Goal: Use online tool/utility: Utilize a website feature to perform a specific function

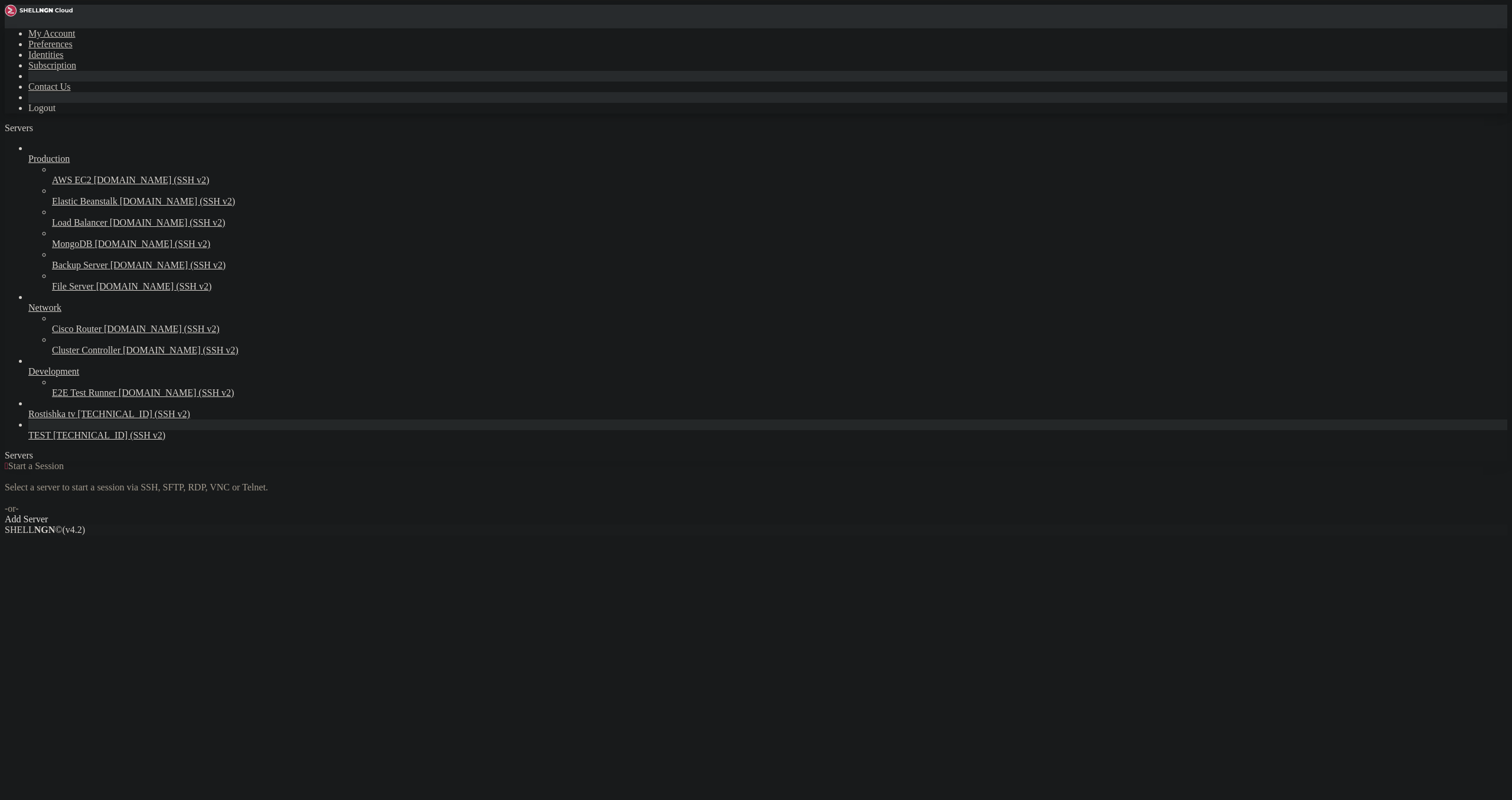
click at [51, 440] on span "TEST" at bounding box center [39, 435] width 22 height 10
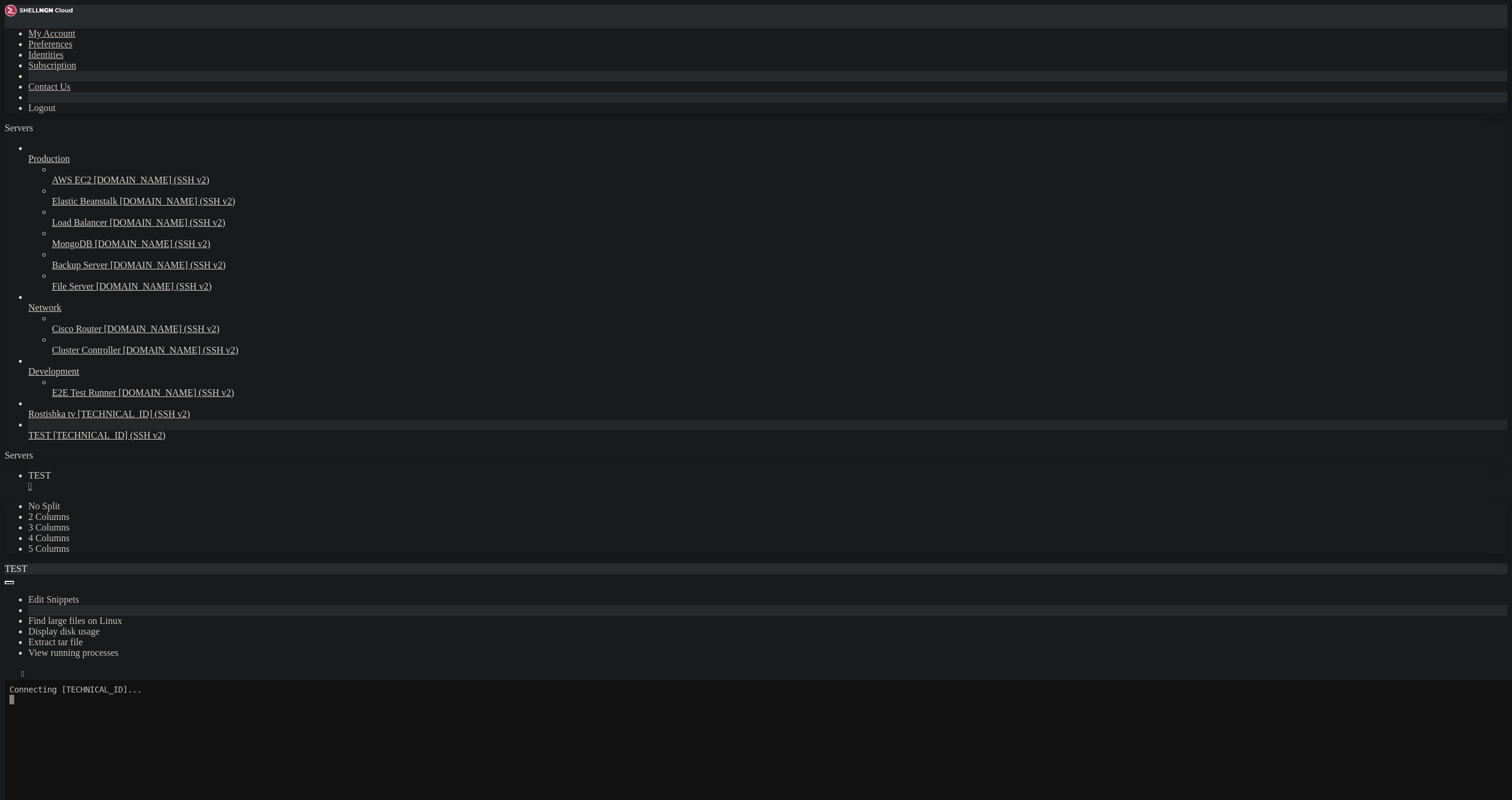
scroll to position [68, 0]
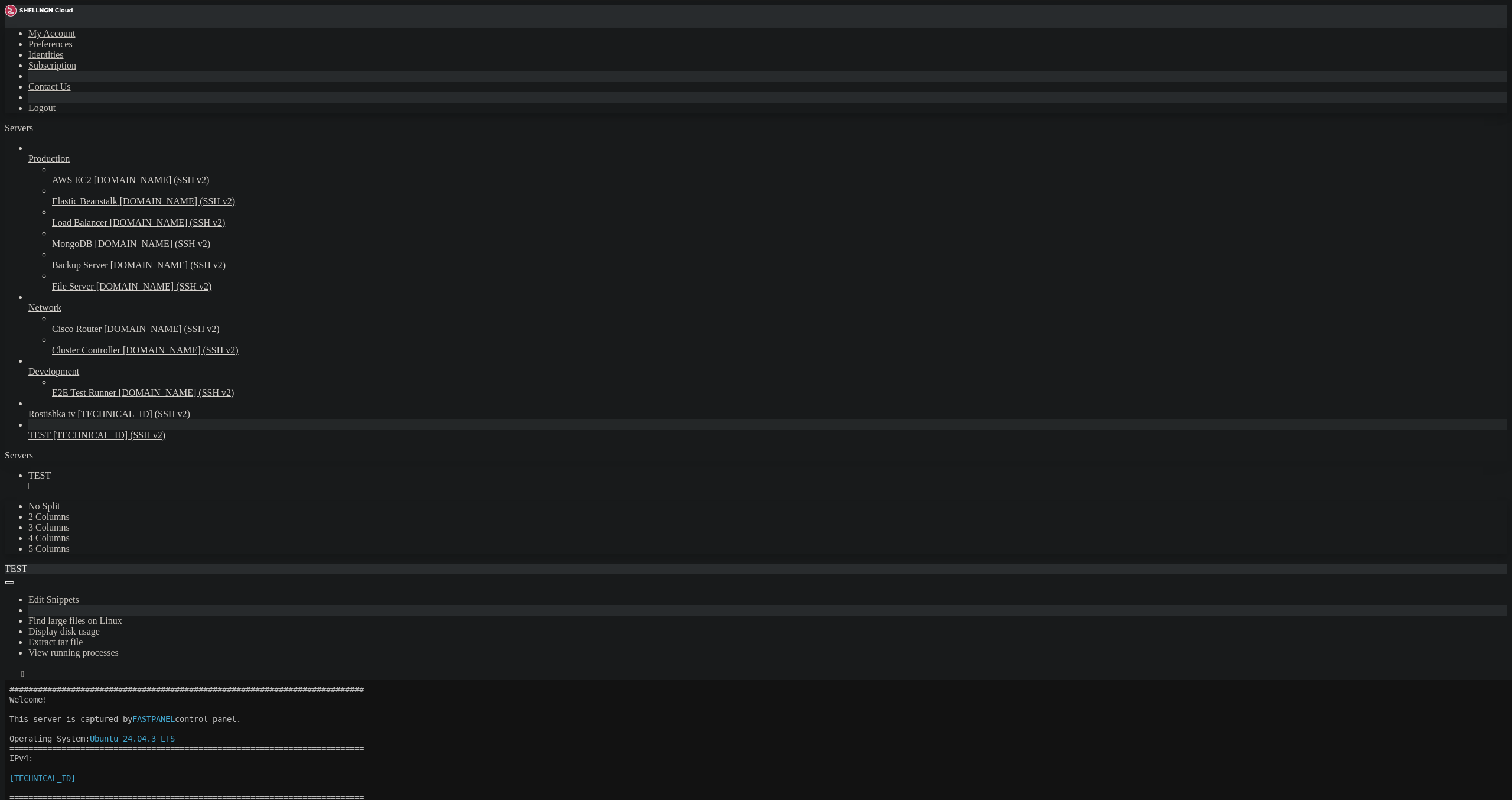
drag, startPoint x: 75, startPoint y: 1163, endPoint x: 165, endPoint y: 1163, distance: 90.0
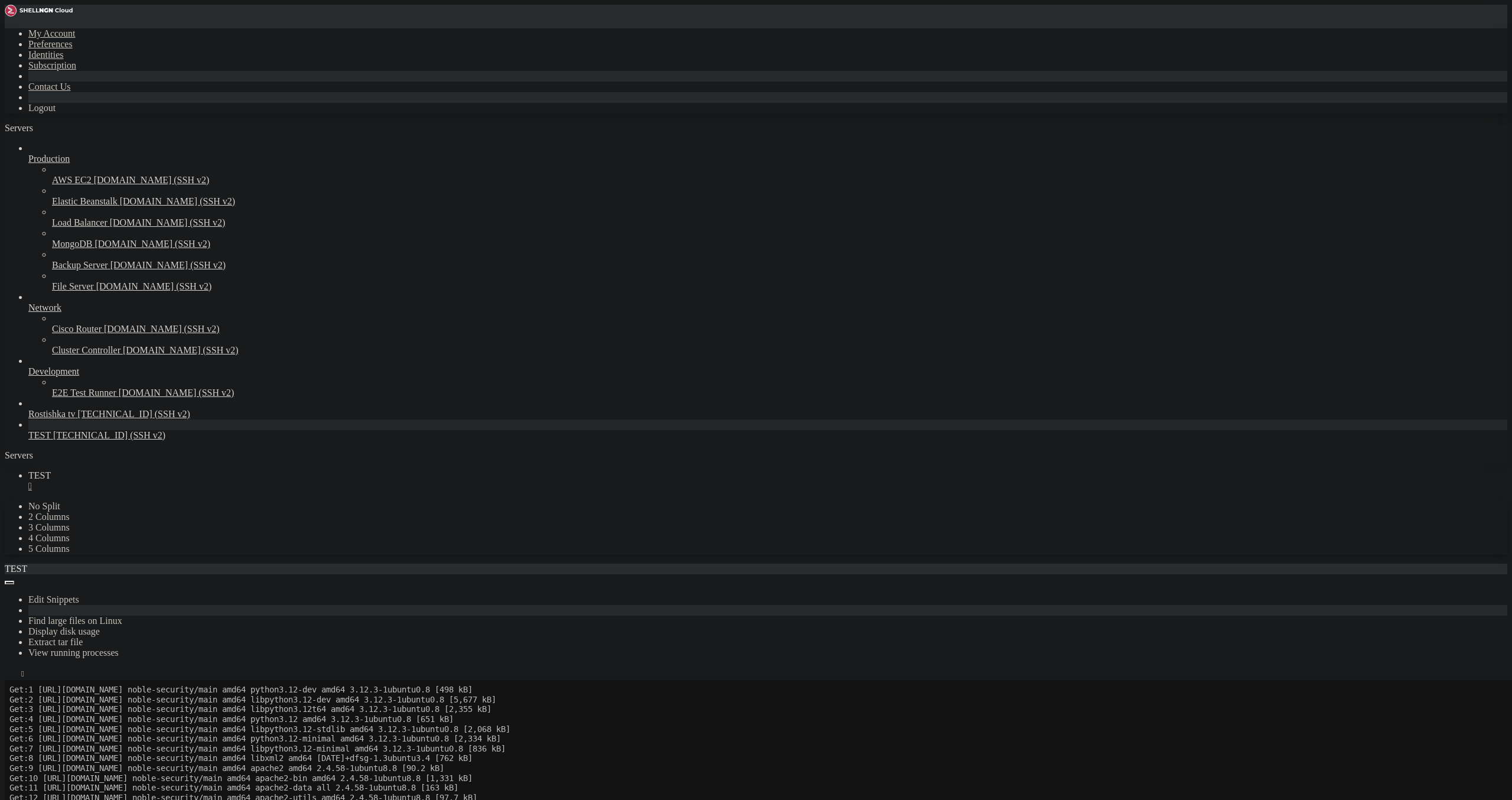
scroll to position [855, 0]
drag, startPoint x: 248, startPoint y: 1231, endPoint x: 305, endPoint y: 1227, distance: 57.1
drag, startPoint x: 975, startPoint y: 1237, endPoint x: 867, endPoint y: 1289, distance: 119.9
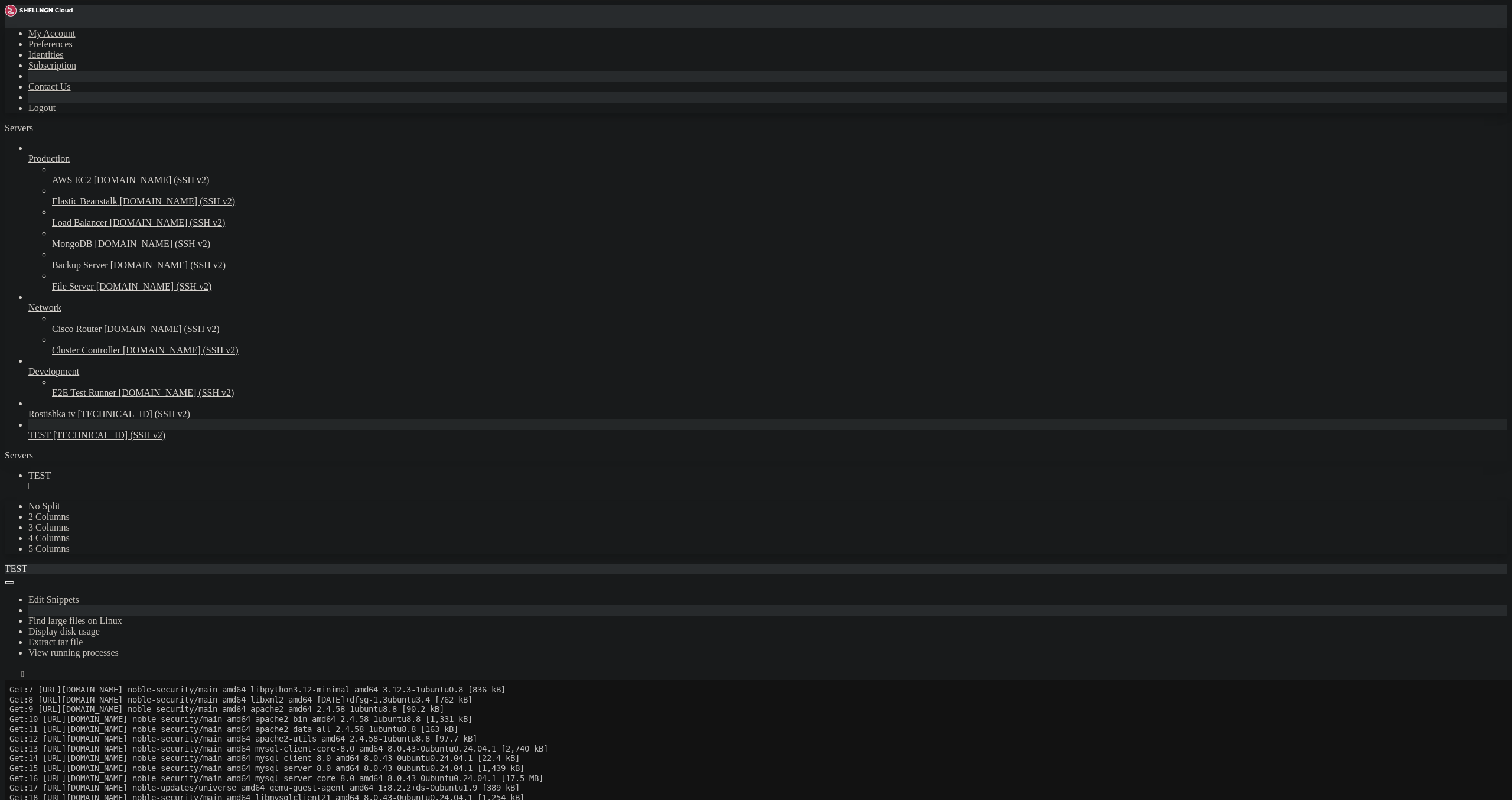
drag, startPoint x: 10, startPoint y: 1132, endPoint x: 1080, endPoint y: 1245, distance: 1076.0
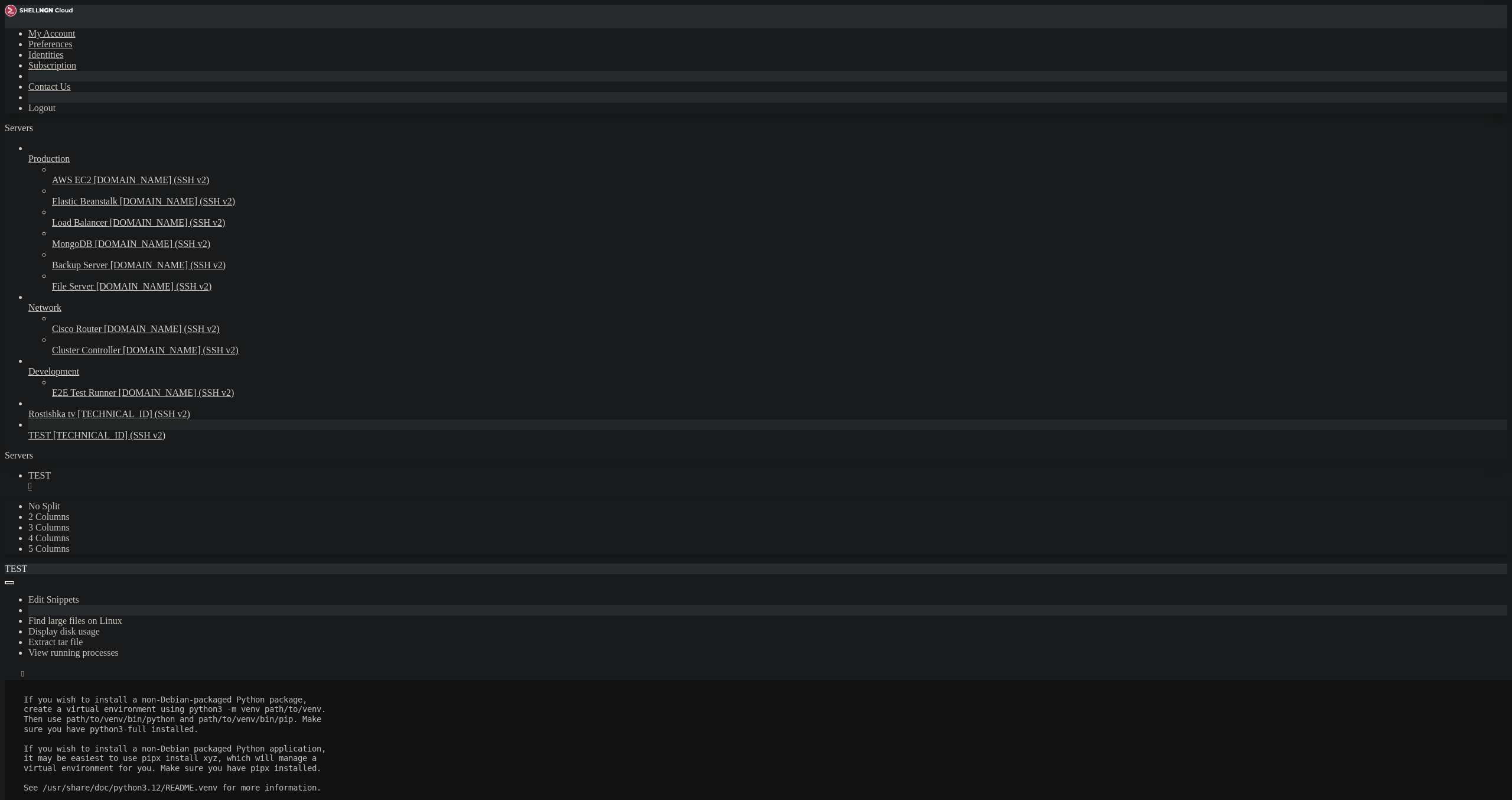
scroll to position [1445, 0]
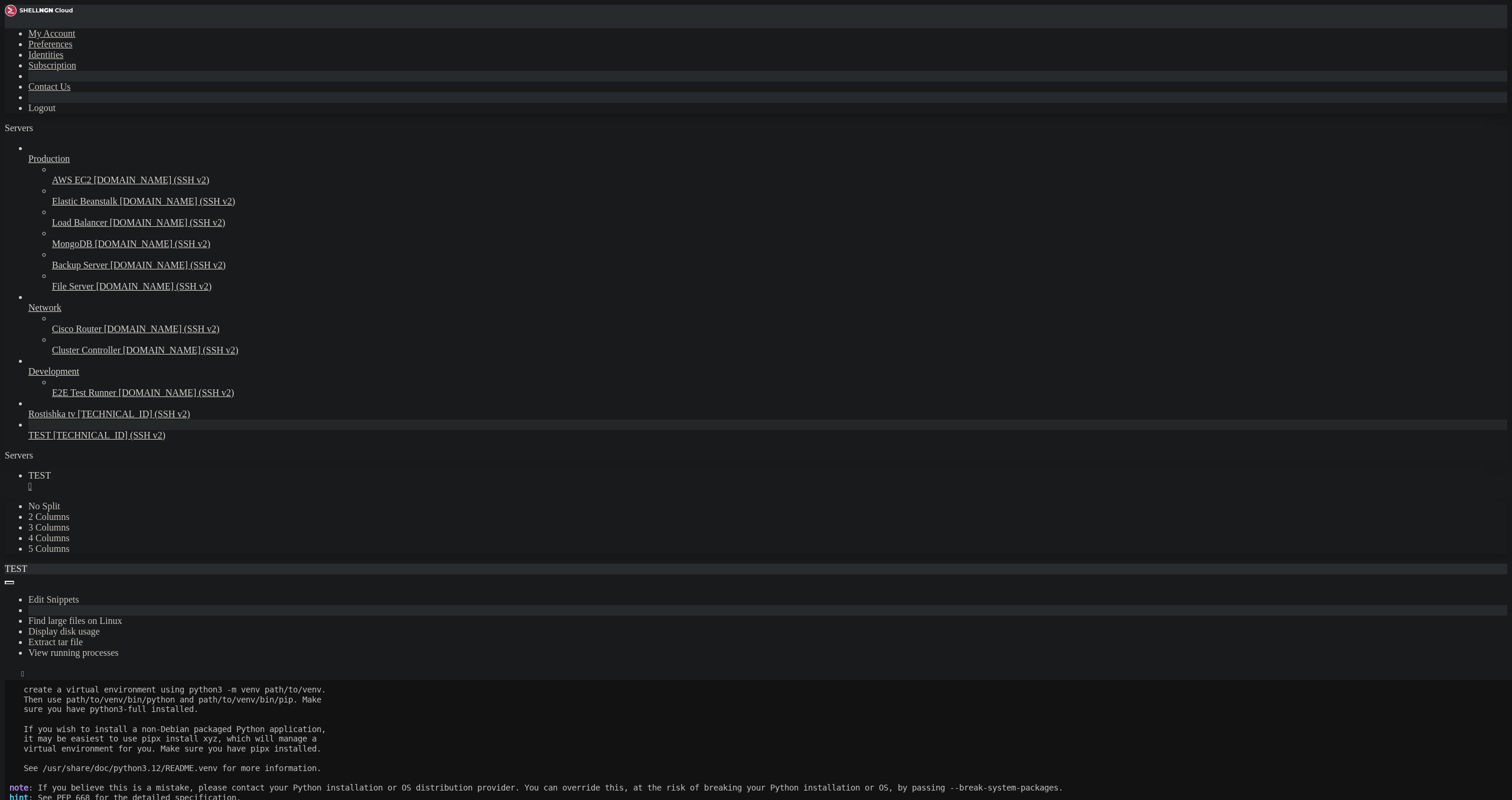
click at [774, 722] on div "SHELL NGN © (v 4.2 ) [TECHNICAL_ID] Connected" at bounding box center [756, 706] width 1503 height 32
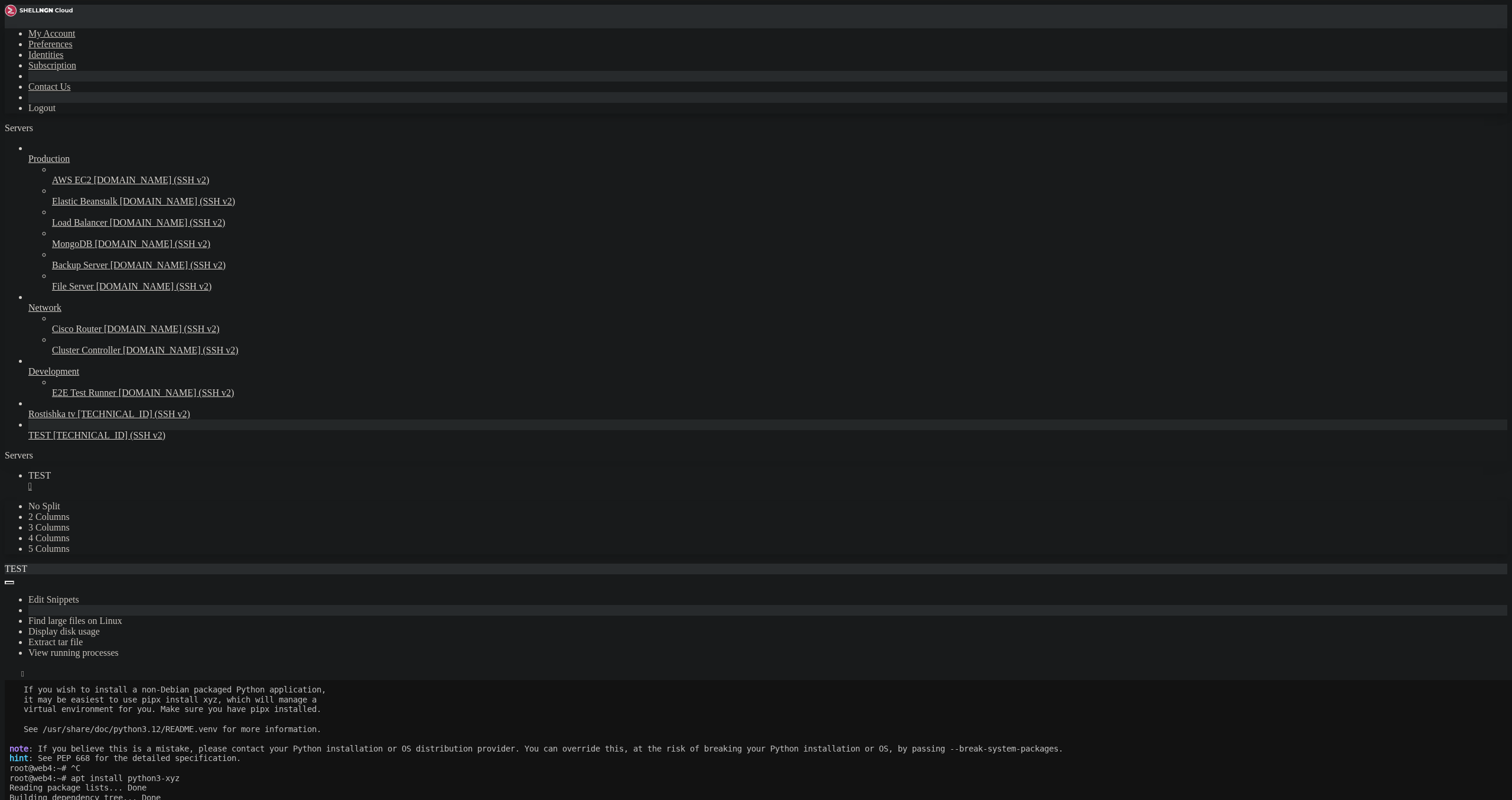
scroll to position [1483, 0]
drag, startPoint x: 1175, startPoint y: 1224, endPoint x: 1165, endPoint y: 1221, distance: 10.4
drag, startPoint x: 987, startPoint y: 1237, endPoint x: 959, endPoint y: 1244, distance: 28.9
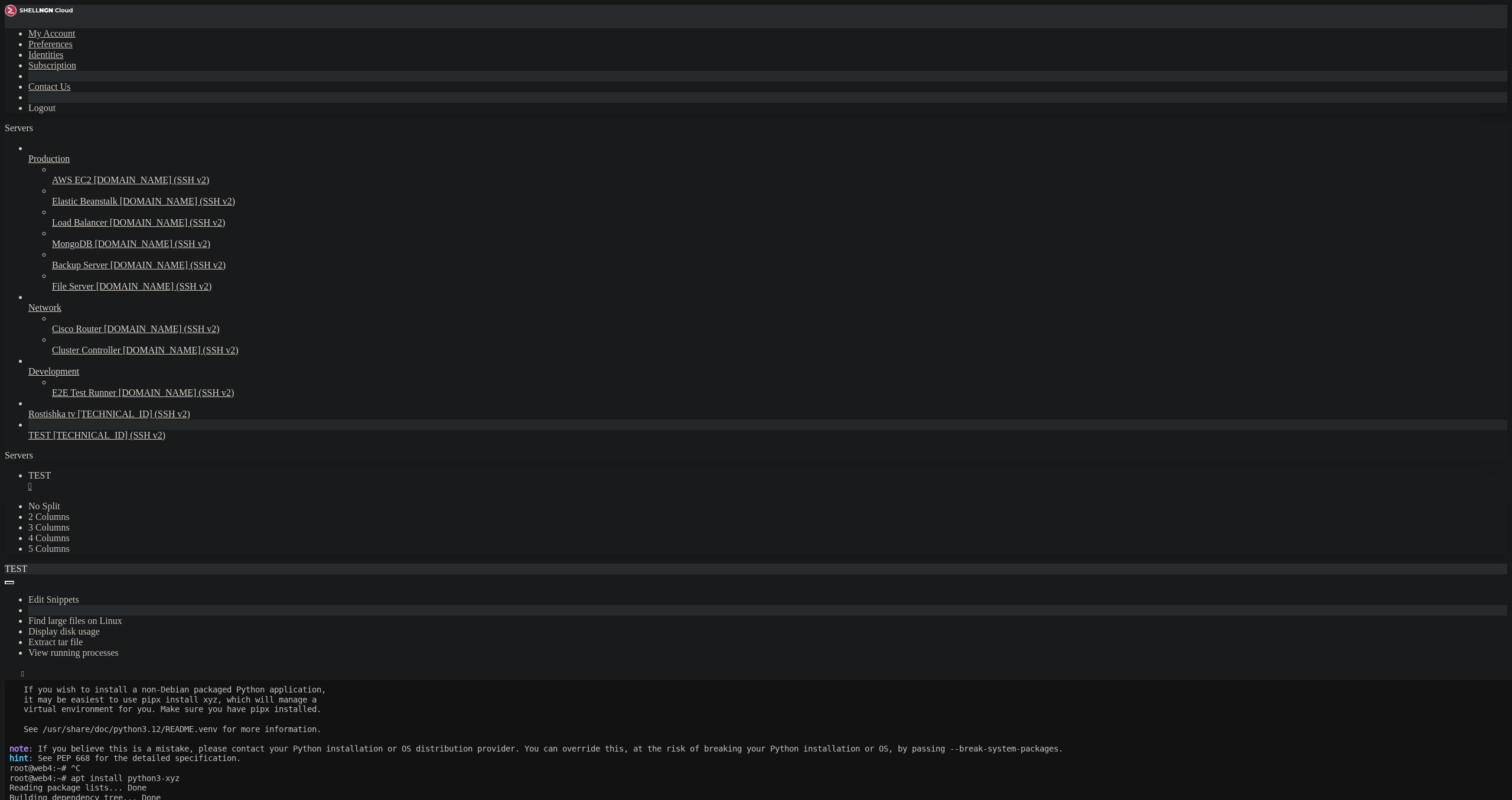
scroll to position [1582, 0]
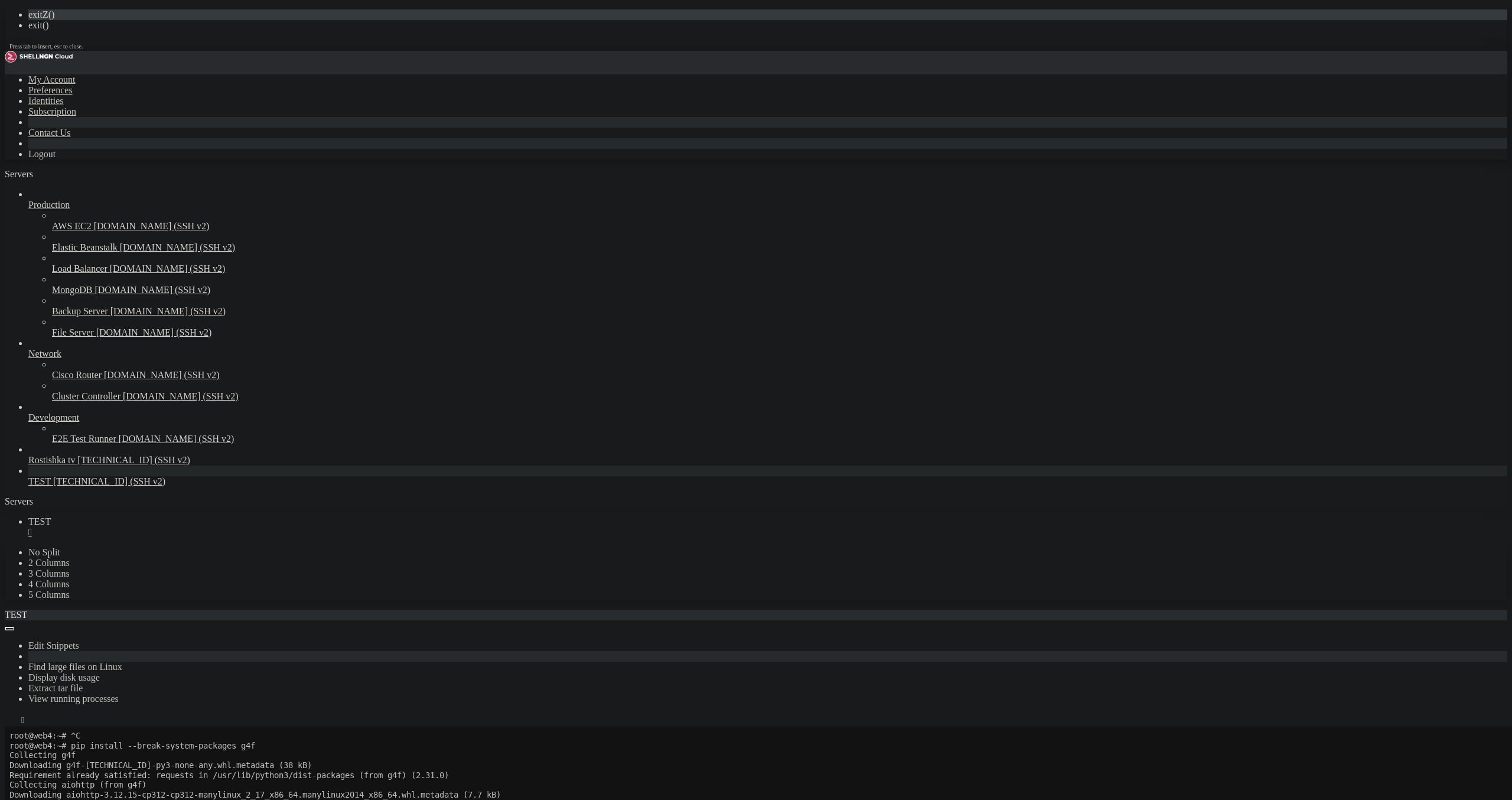
scroll to position [1631, 0]
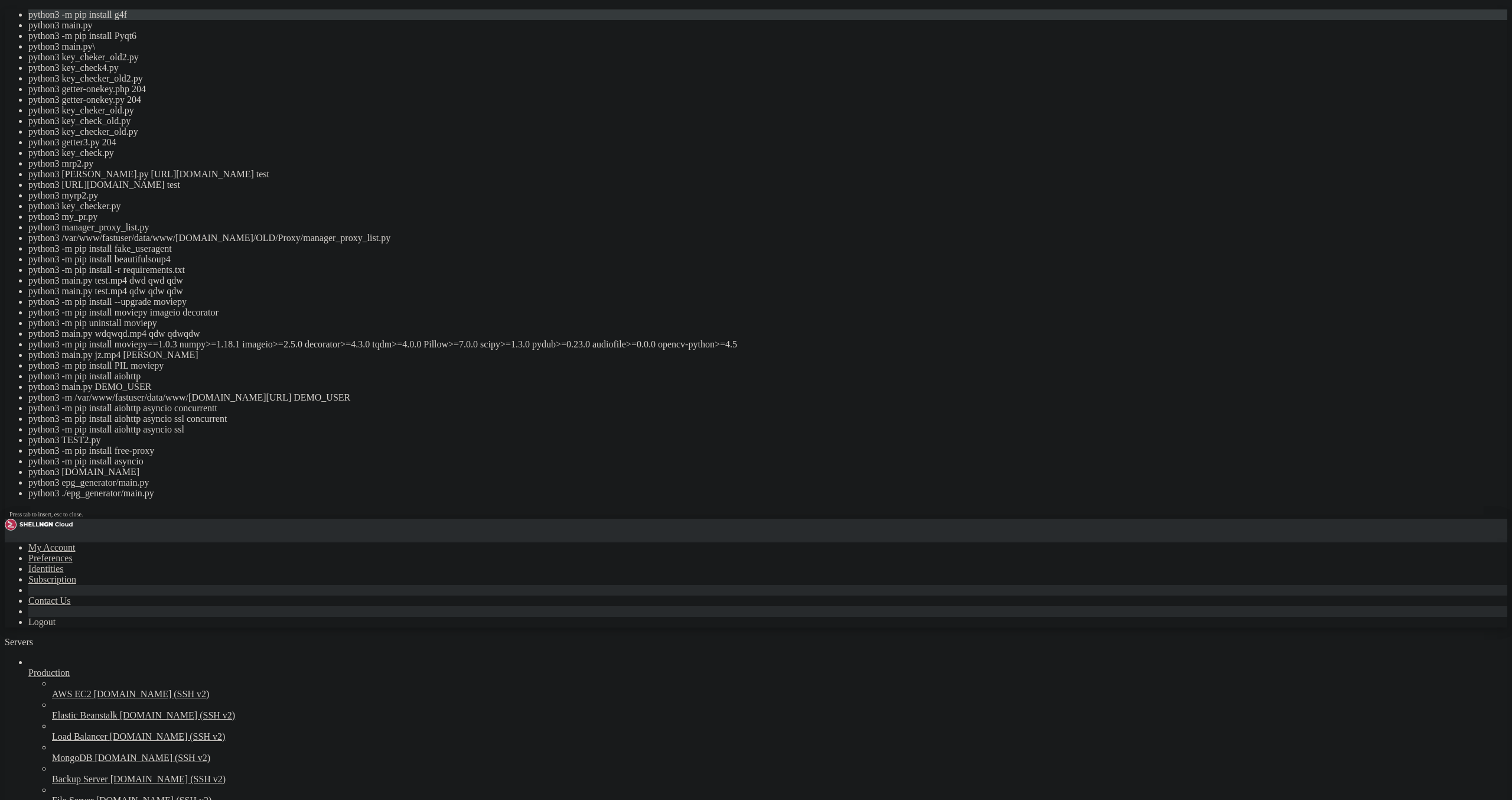
drag, startPoint x: 392, startPoint y: 651, endPoint x: 246, endPoint y: 598, distance: 155.3
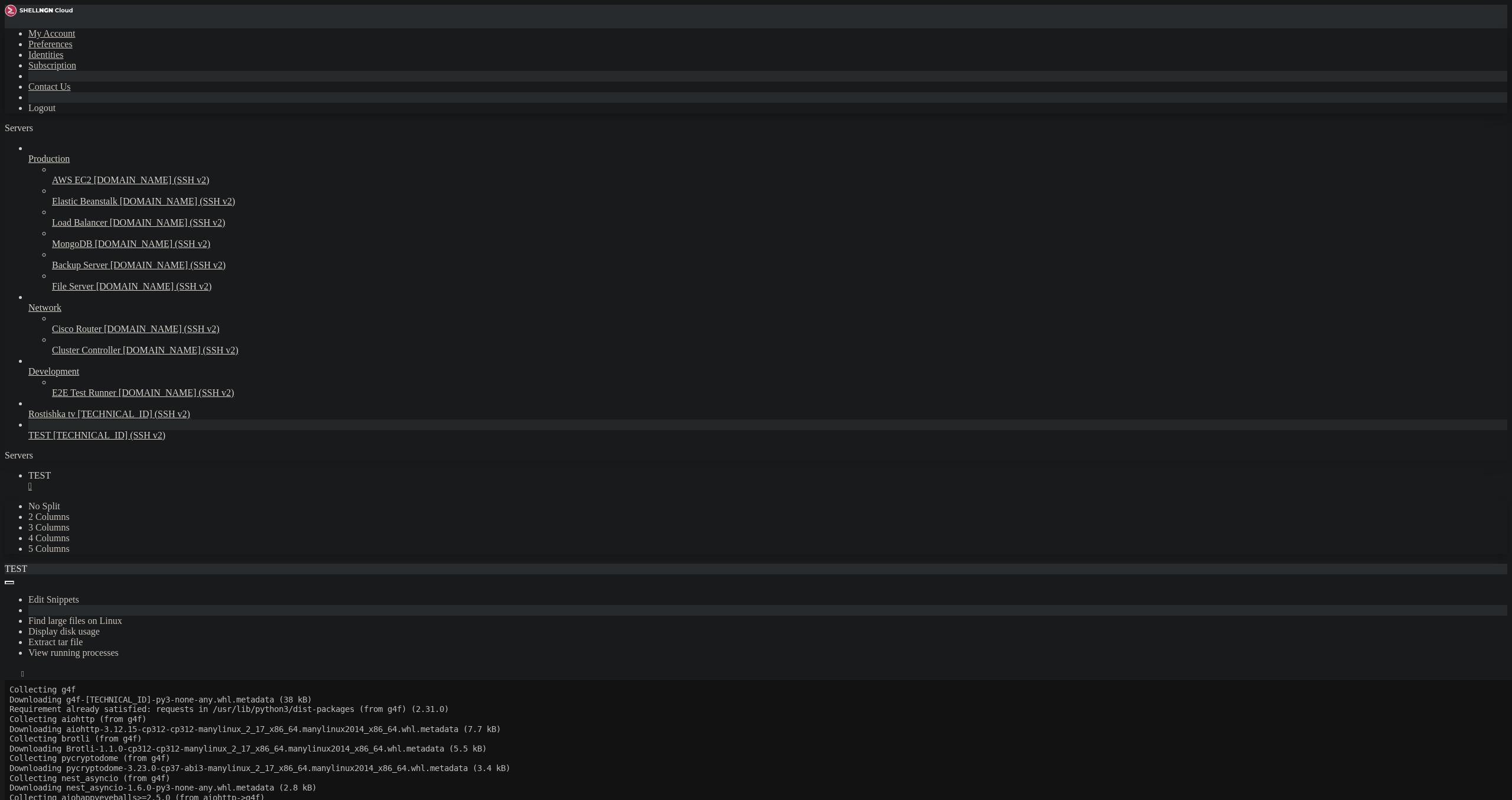
scroll to position [1837, 0]
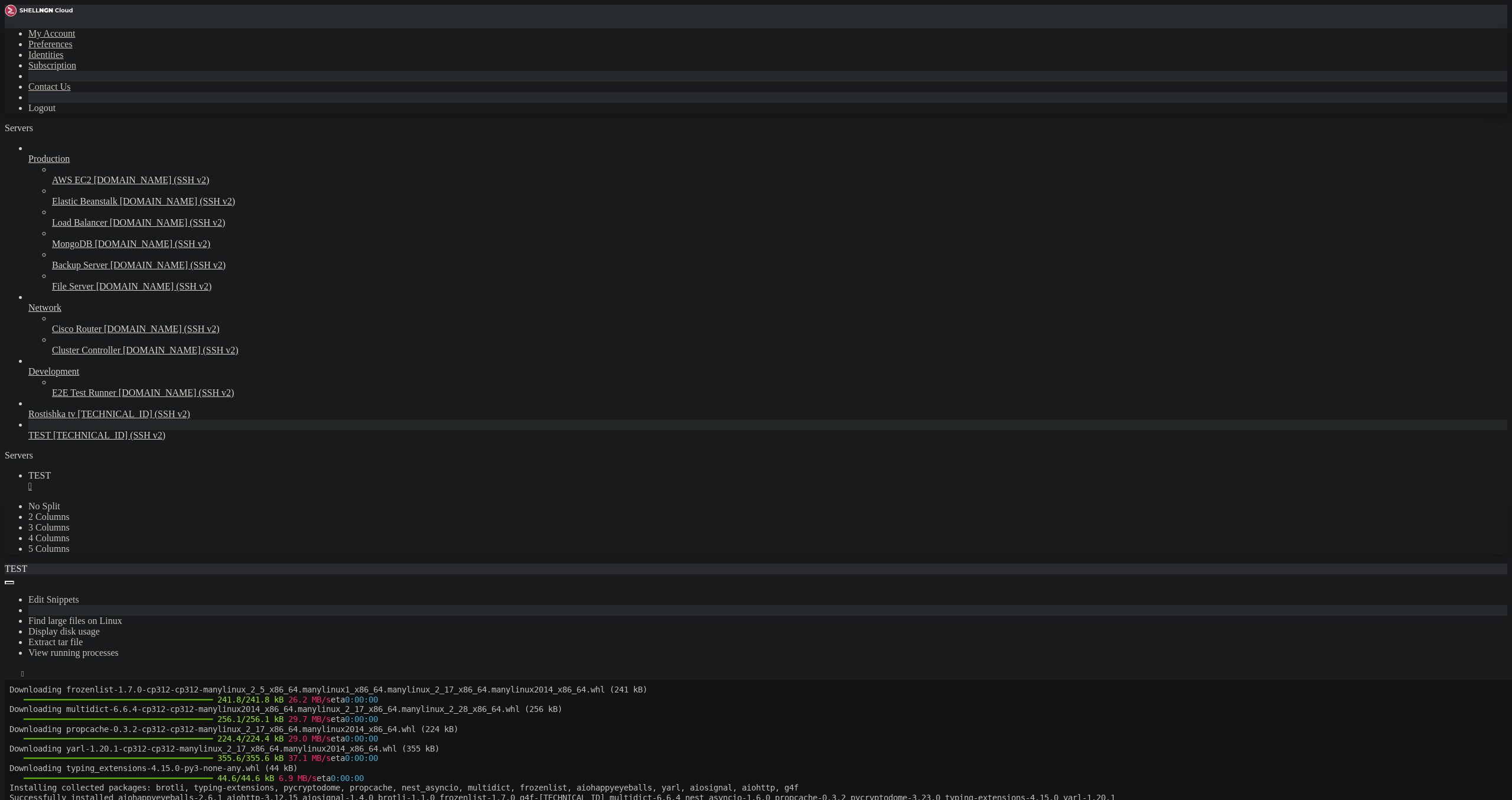
scroll to position [2053, 0]
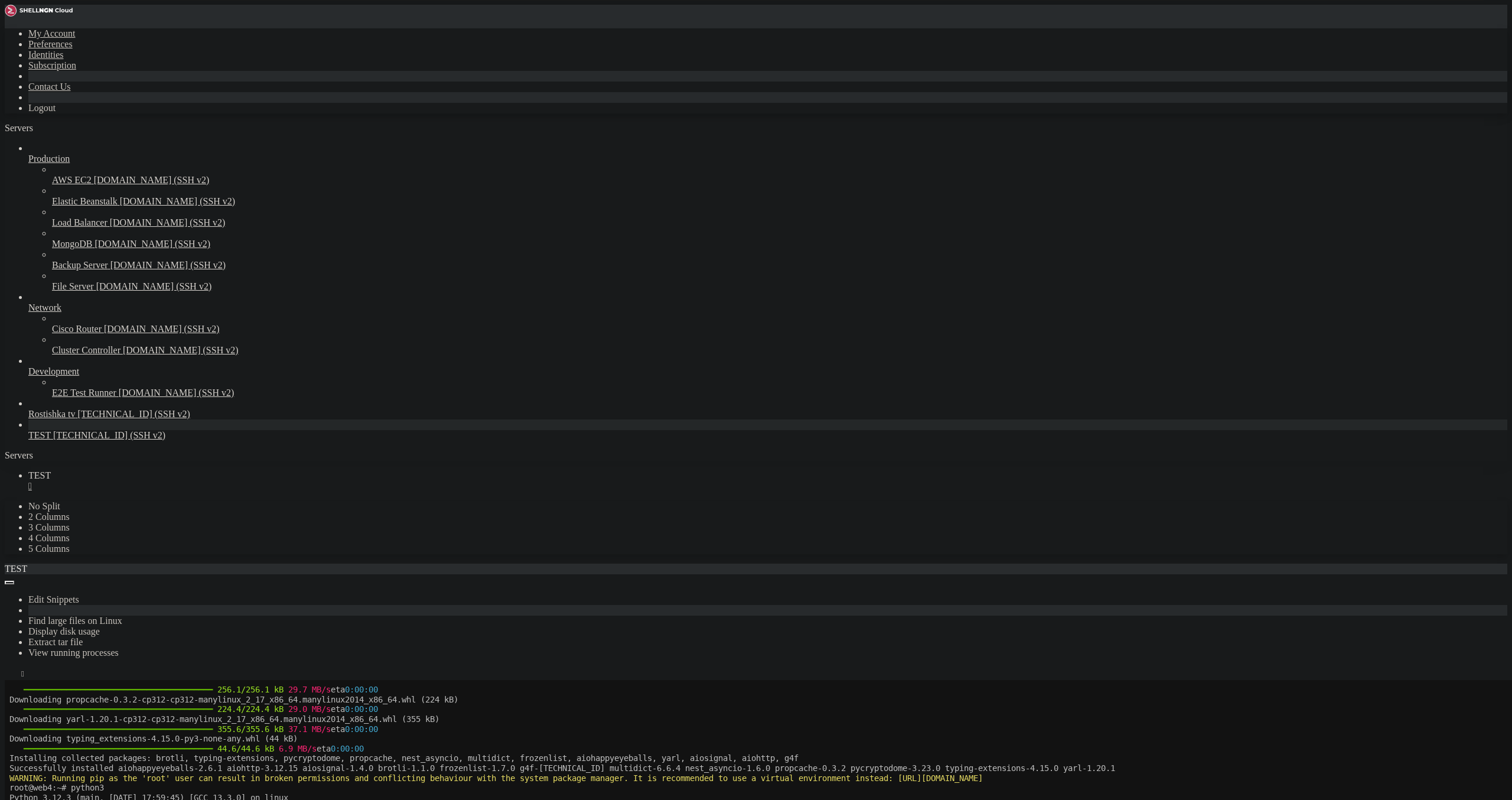
drag, startPoint x: 1028, startPoint y: 1199, endPoint x: 1021, endPoint y: 1197, distance: 7.3
drag, startPoint x: 545, startPoint y: 1386, endPoint x: 13, endPoint y: 1182, distance: 569.8
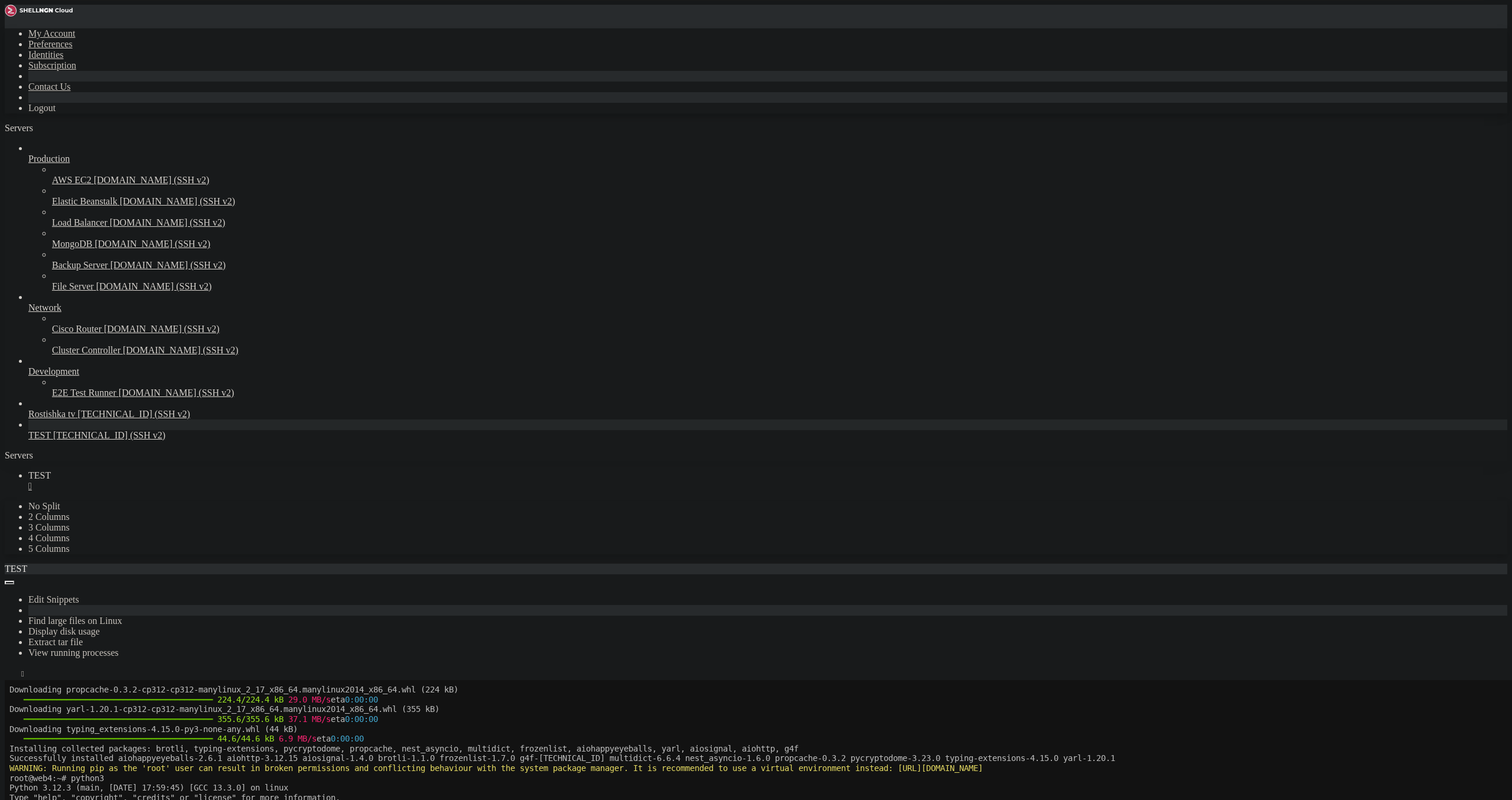
scroll to position [2073, 0]
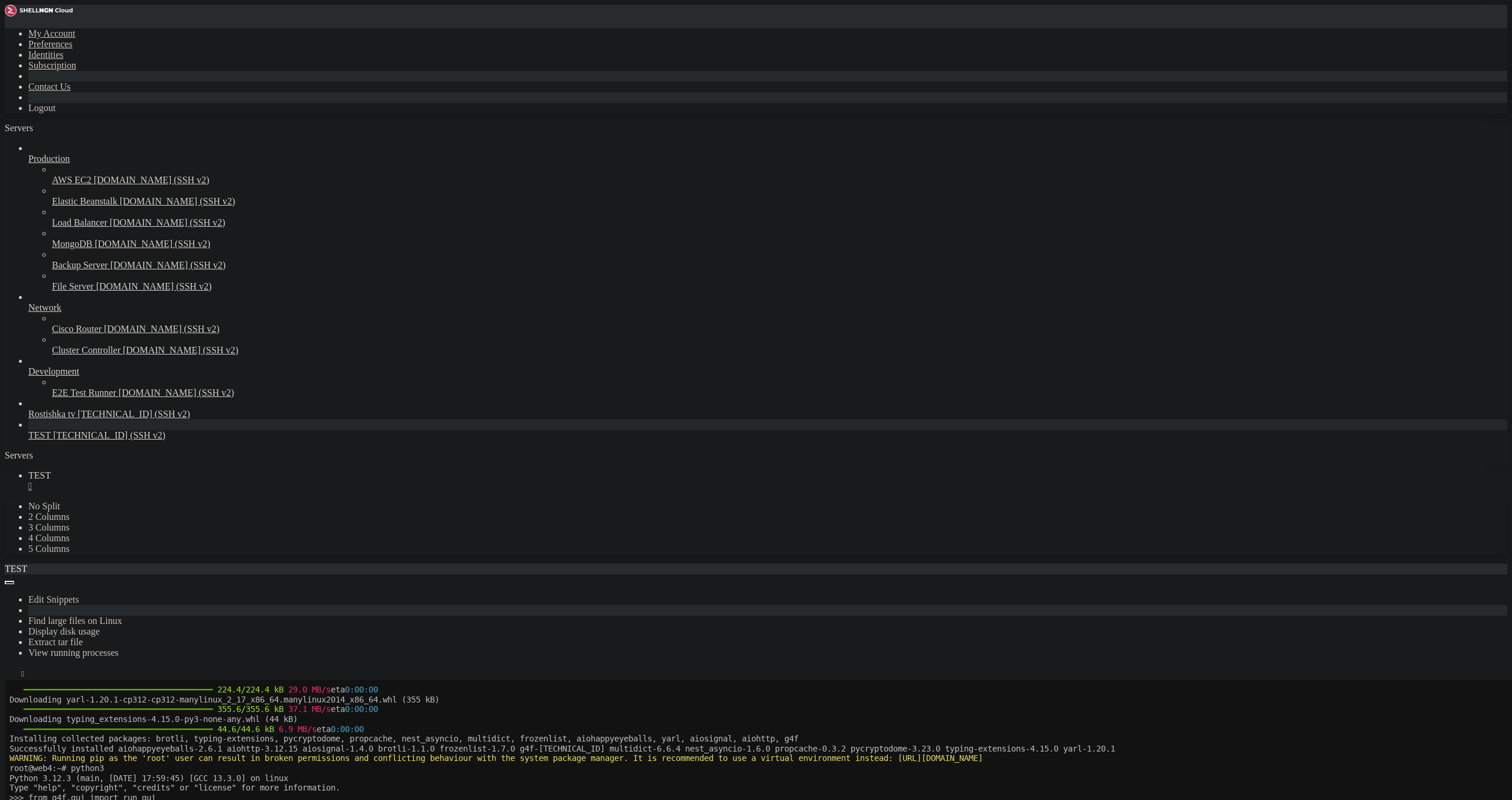
copy div "lor@ips9:~# dol sitamet --conse-adipis-elitsedd eiusm Temporinci utlab Etdolore…"
click at [311, 722] on div "SHELL NGN © (v 4.2 ) [TECHNICAL_ID] Connected" at bounding box center [756, 706] width 1503 height 32
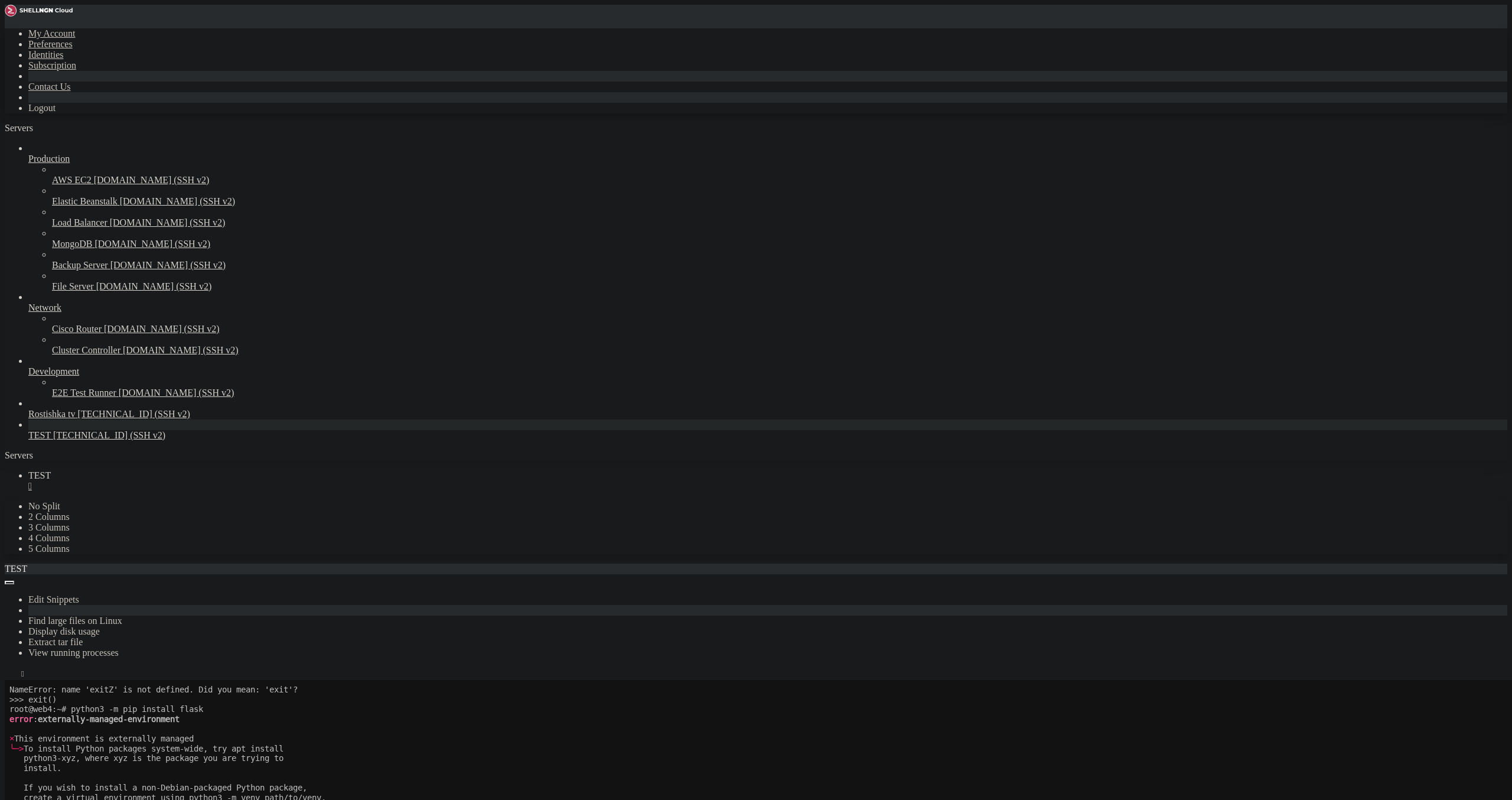
scroll to position [2338, 0]
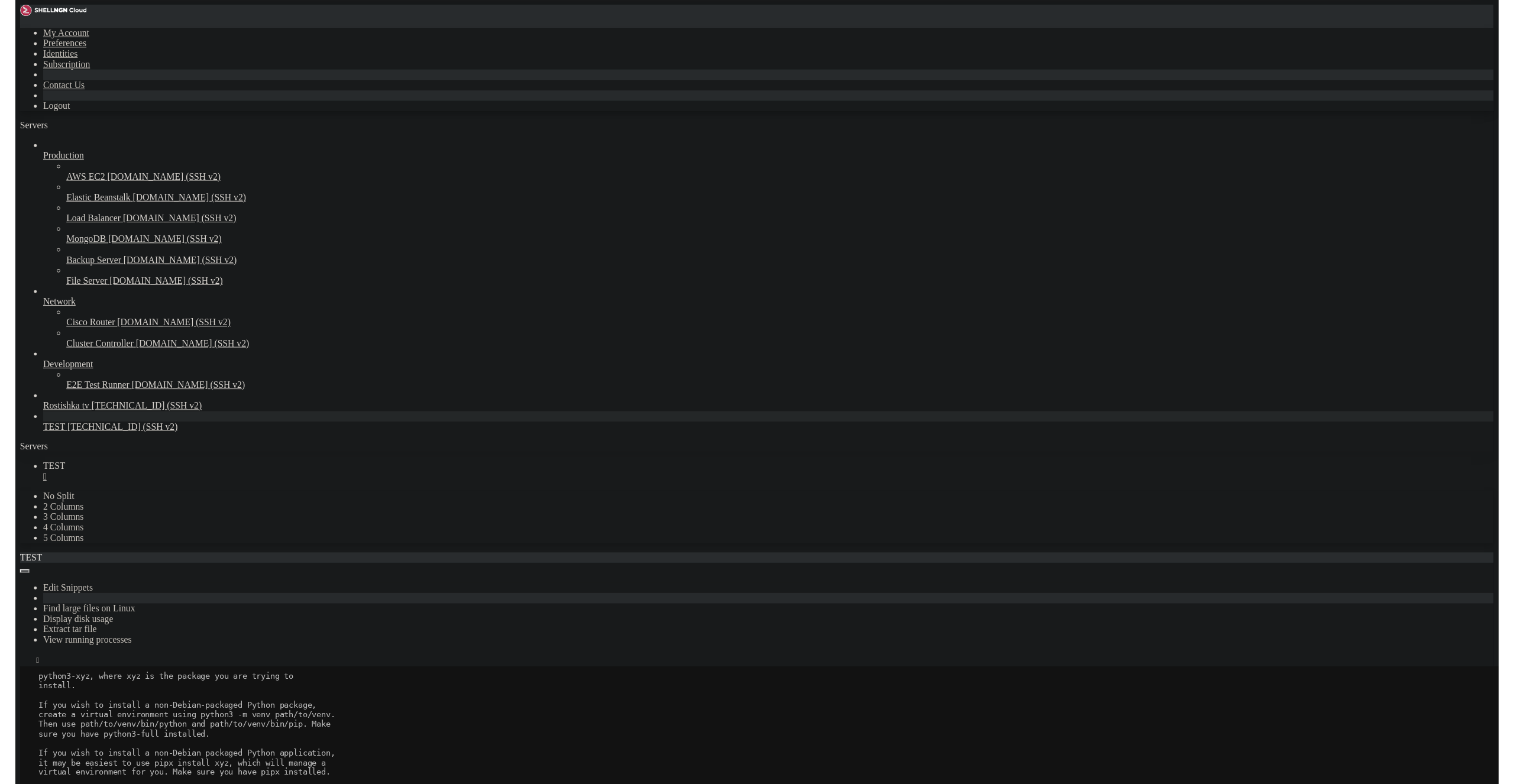
scroll to position [2469, 0]
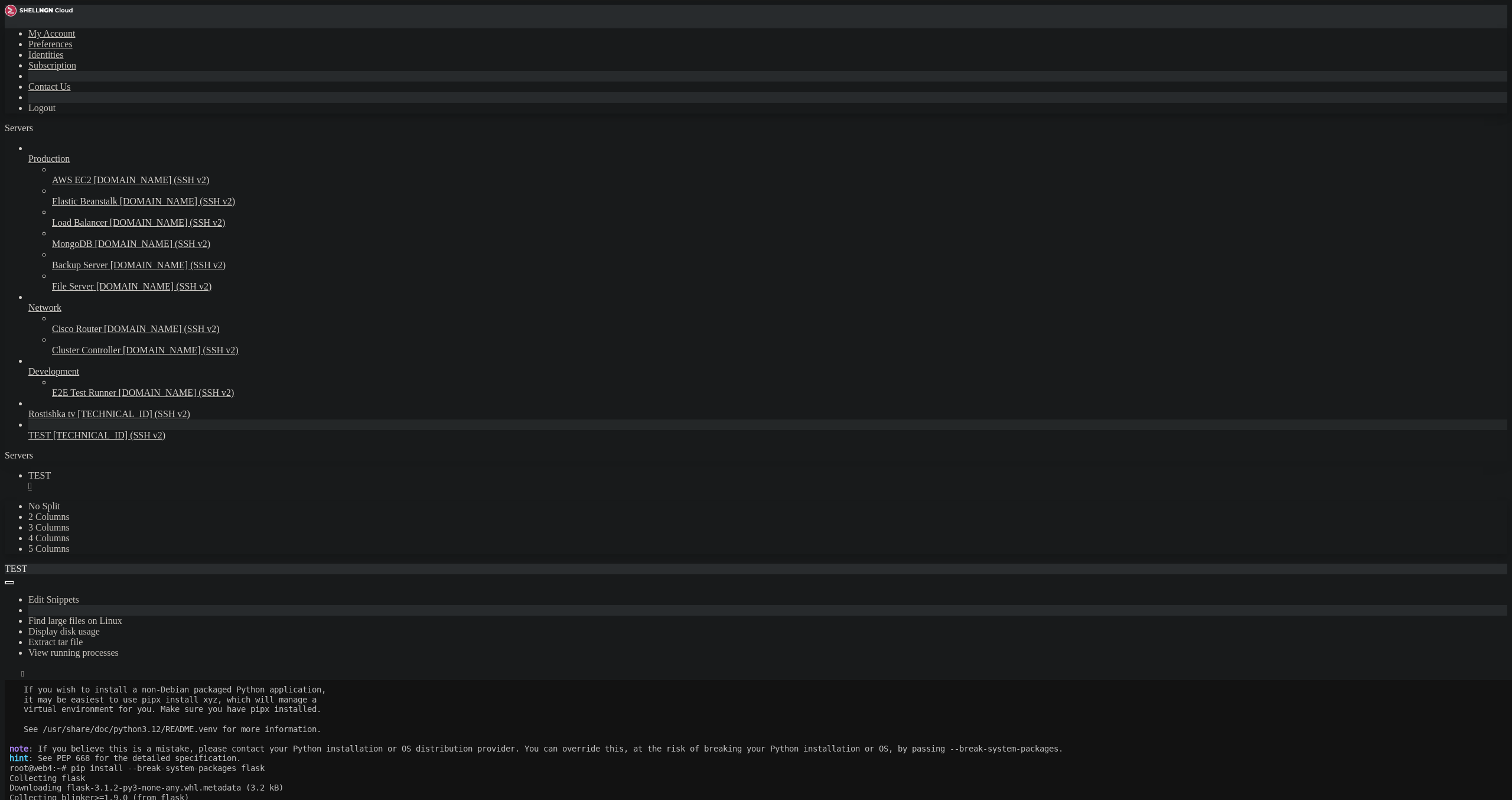
drag, startPoint x: 81, startPoint y: 1379, endPoint x: 206, endPoint y: 1378, distance: 125.0
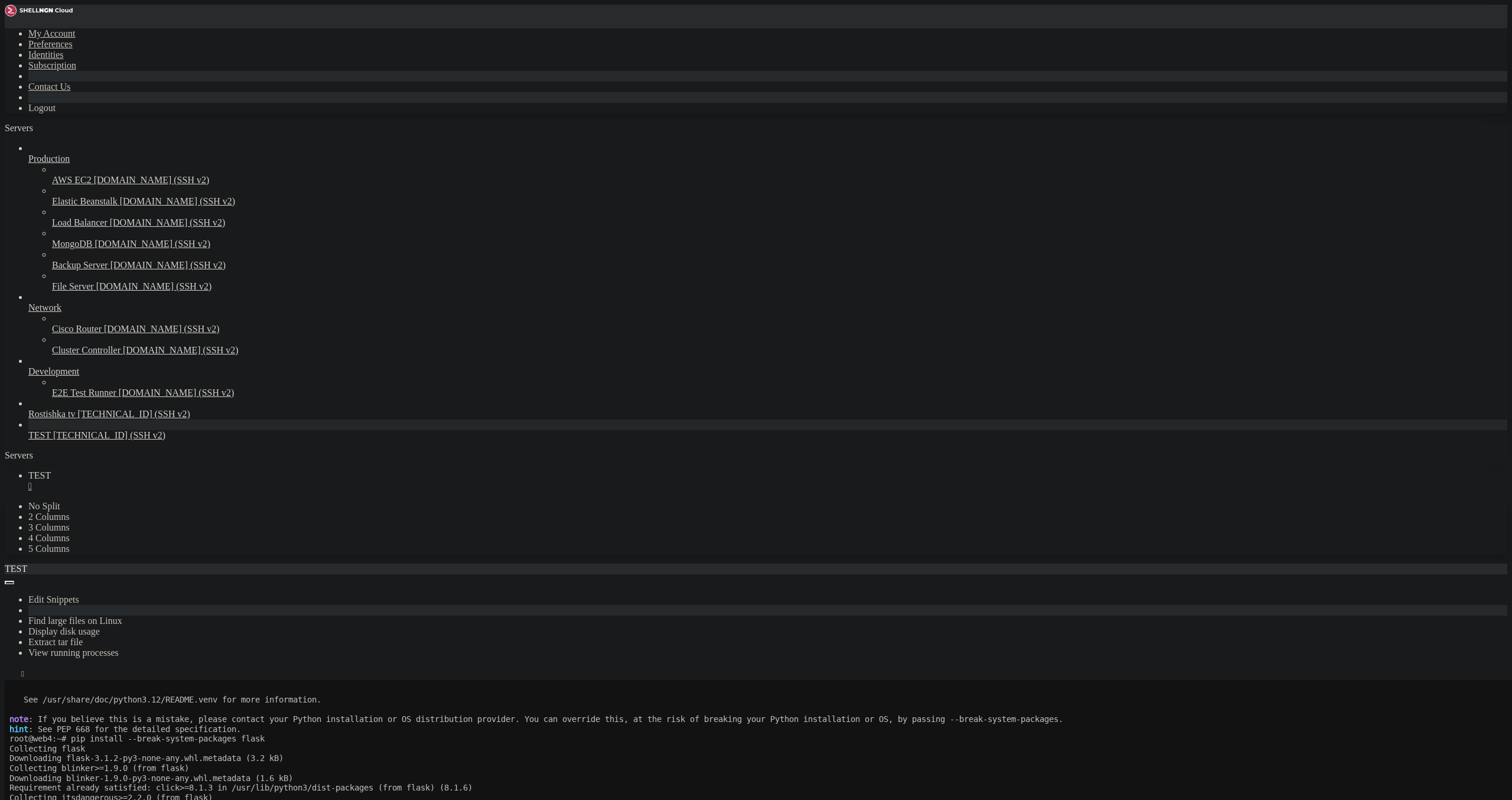
scroll to position [2476, 0]
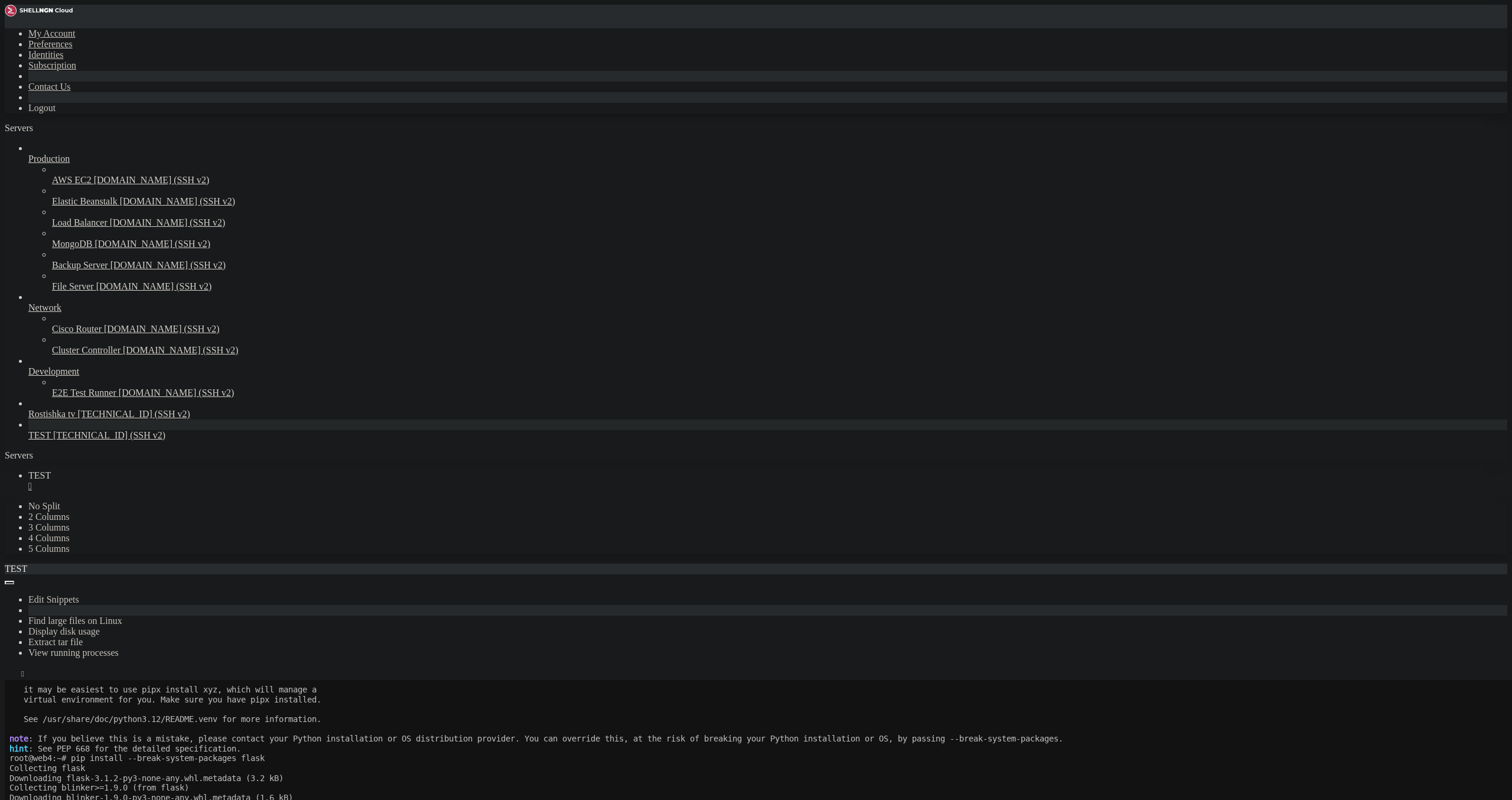
drag, startPoint x: 30, startPoint y: 1301, endPoint x: 93, endPoint y: 1300, distance: 63.0
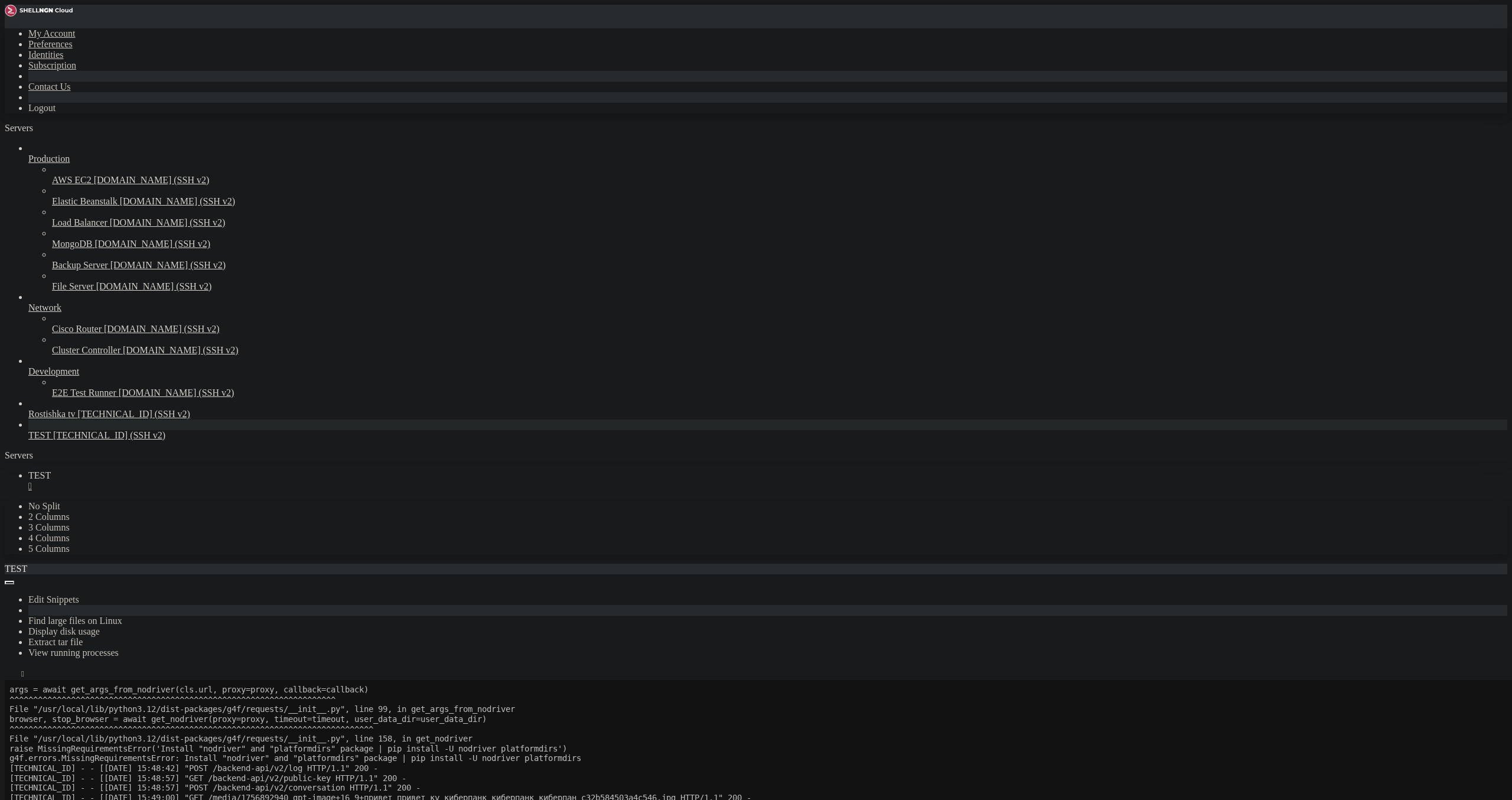
scroll to position [5993, 0]
